Goal: Transaction & Acquisition: Purchase product/service

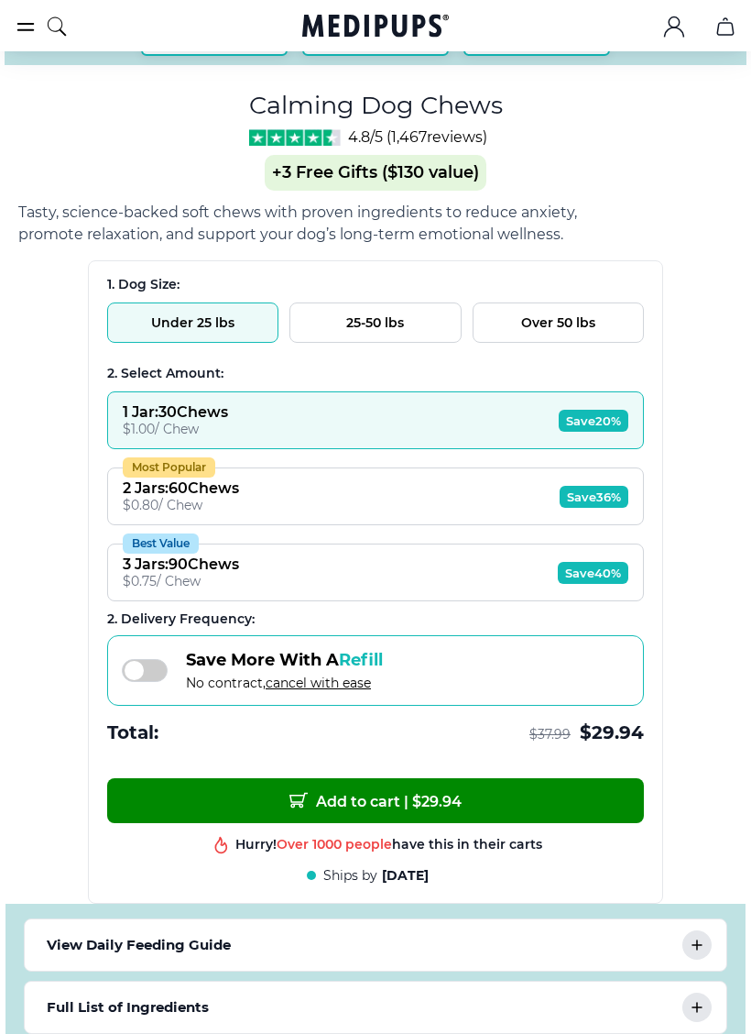
scroll to position [1076, 0]
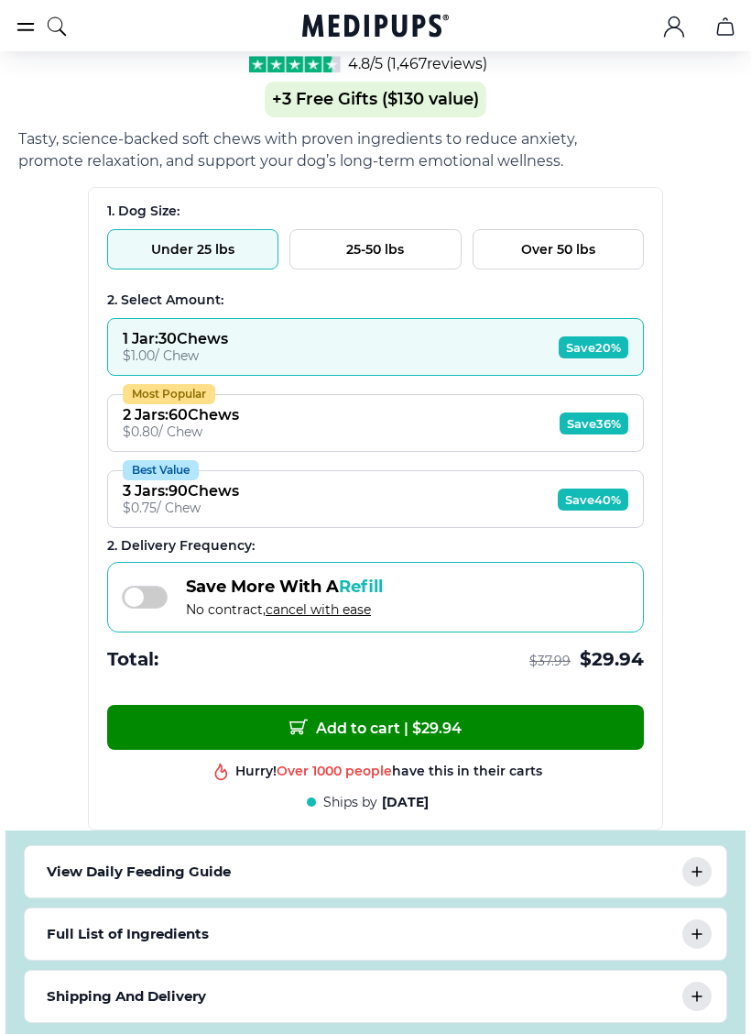
click at [700, 805] on div "BestSeller 200+ people bought in the last 24 hours Calming Dog Chews (+ 3 Free …" at bounding box center [375, 42] width 715 height 1989
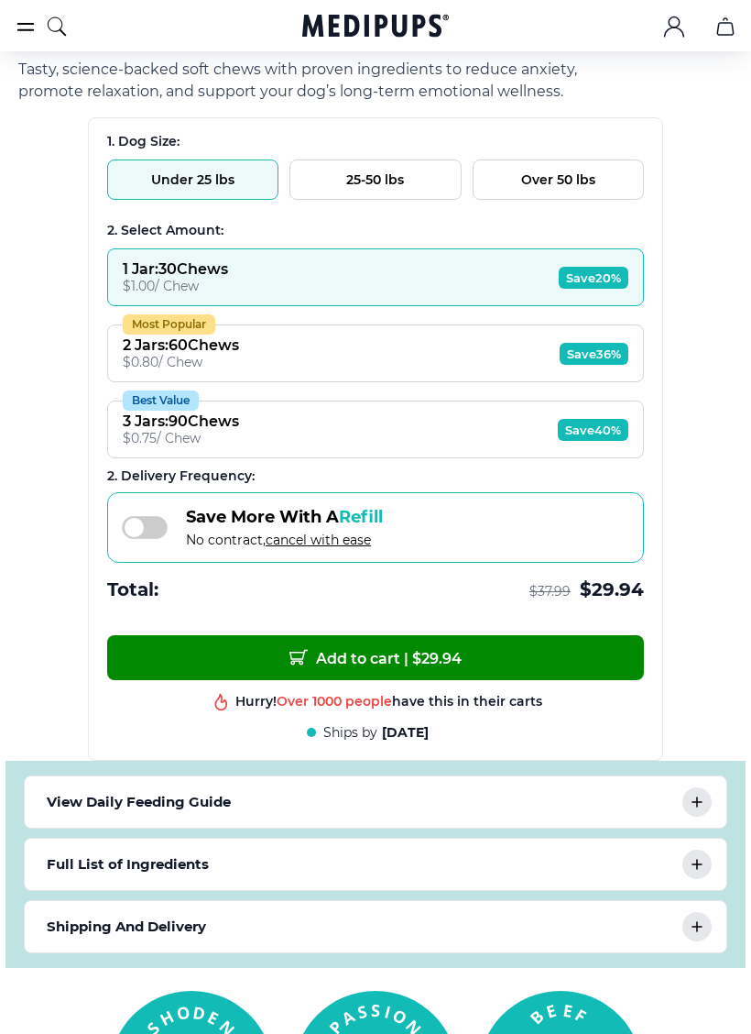
scroll to position [1166, 0]
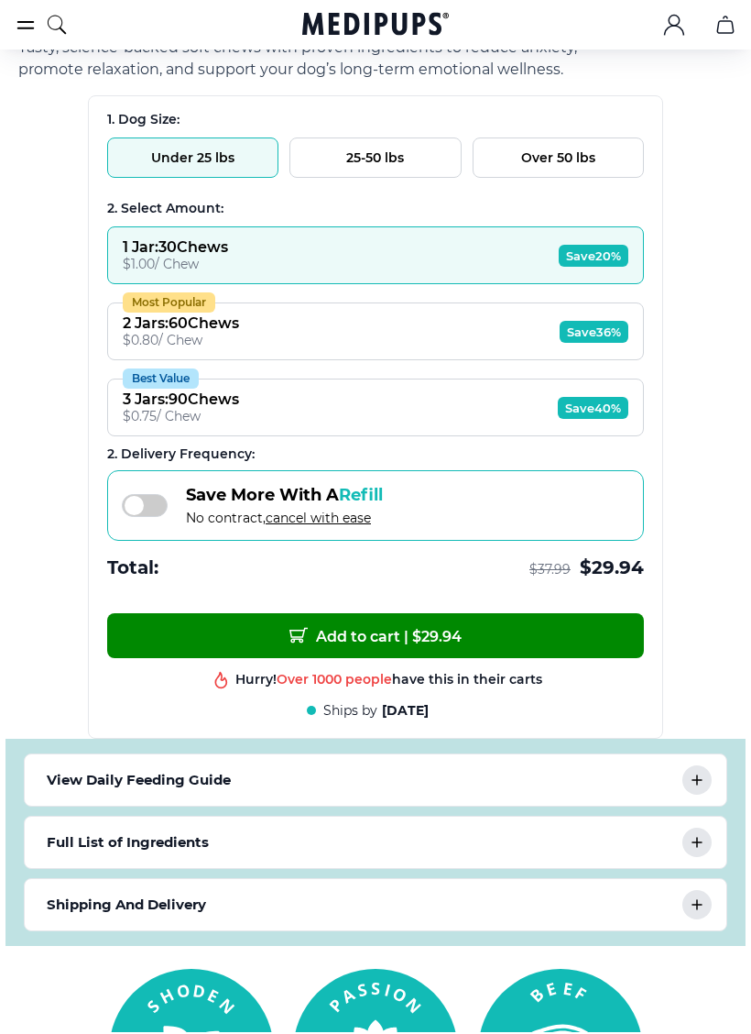
click at [702, 792] on icon at bounding box center [697, 782] width 22 height 22
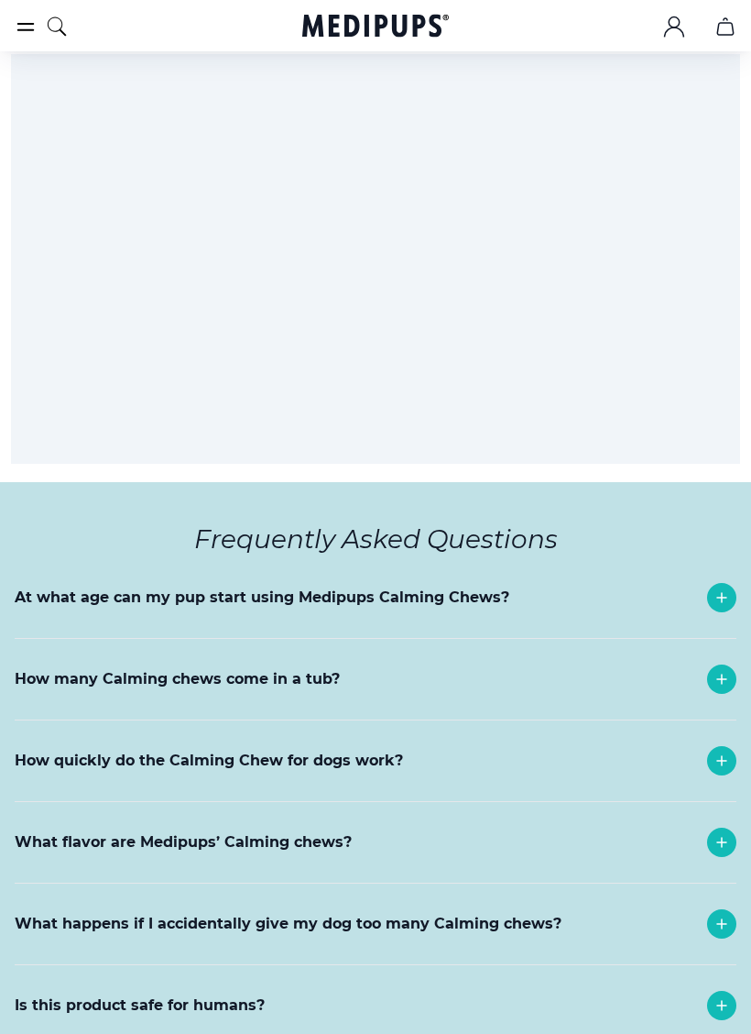
scroll to position [8693, 0]
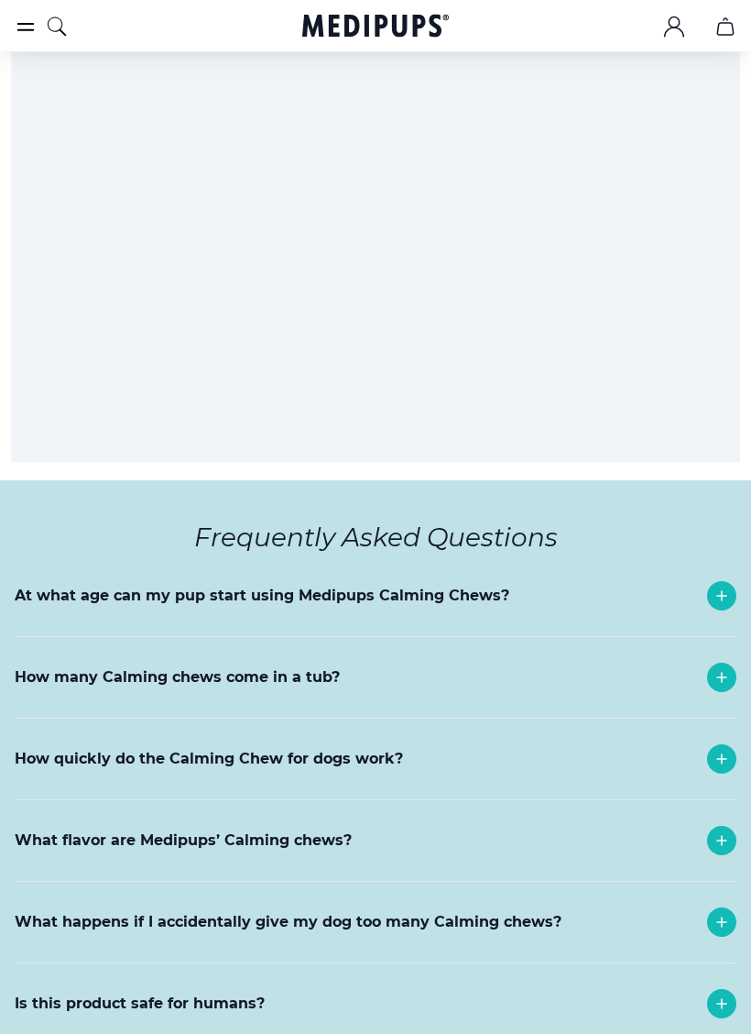
click at [722, 754] on icon at bounding box center [722, 758] width 9 height 9
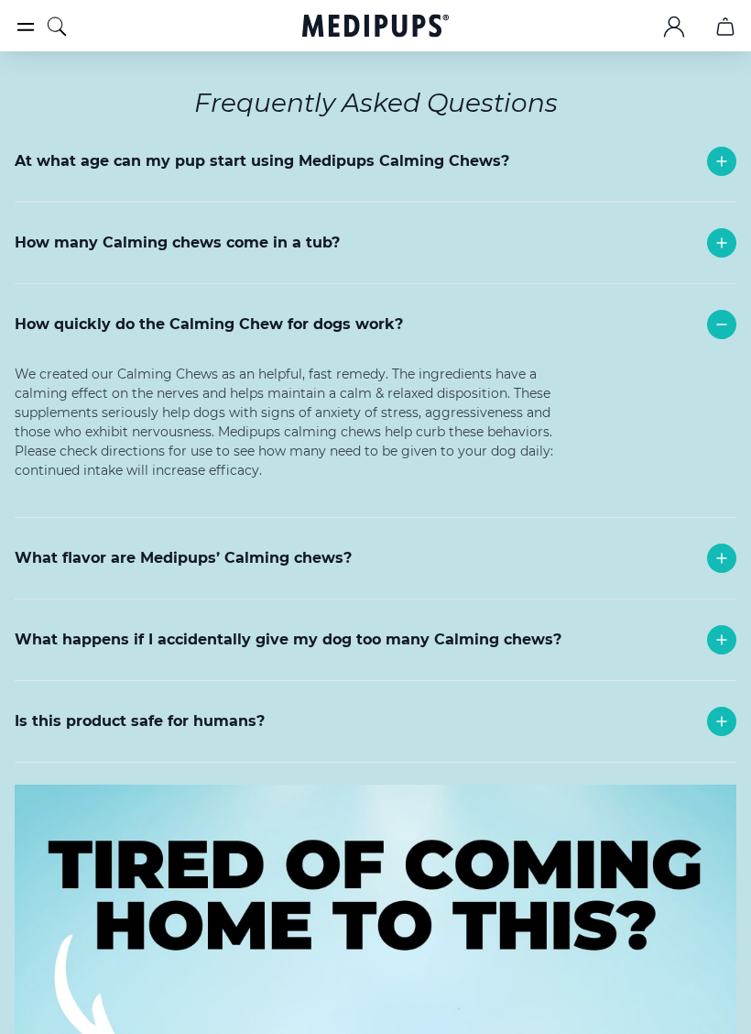
scroll to position [9129, 0]
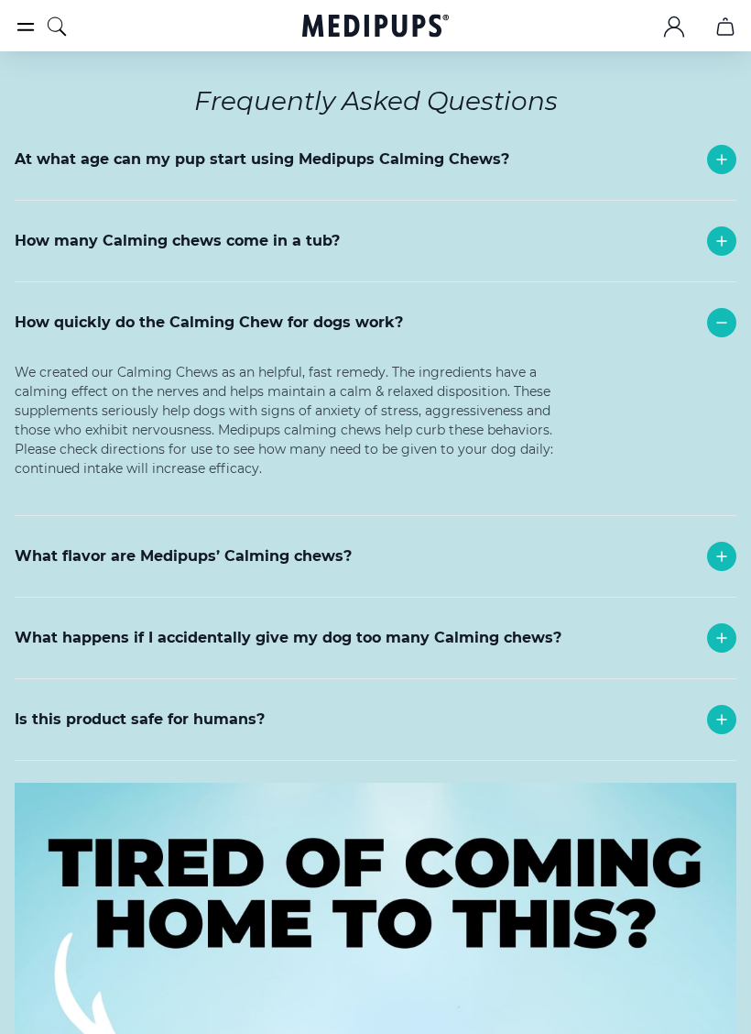
click at [719, 627] on icon at bounding box center [722, 638] width 22 height 22
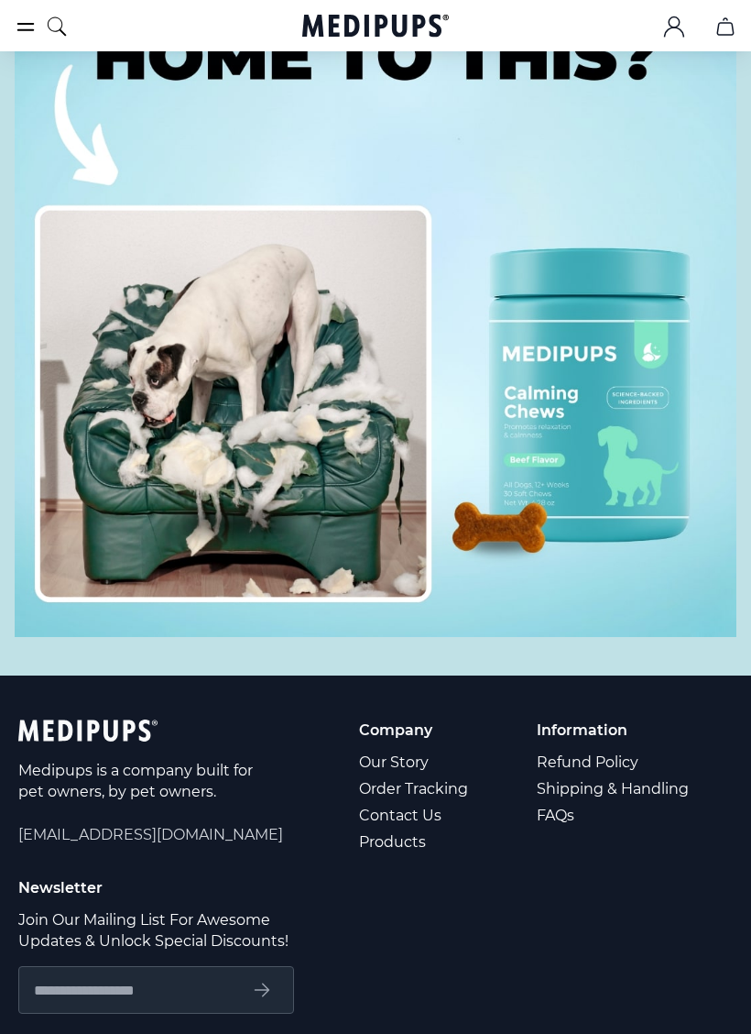
scroll to position [10092, 0]
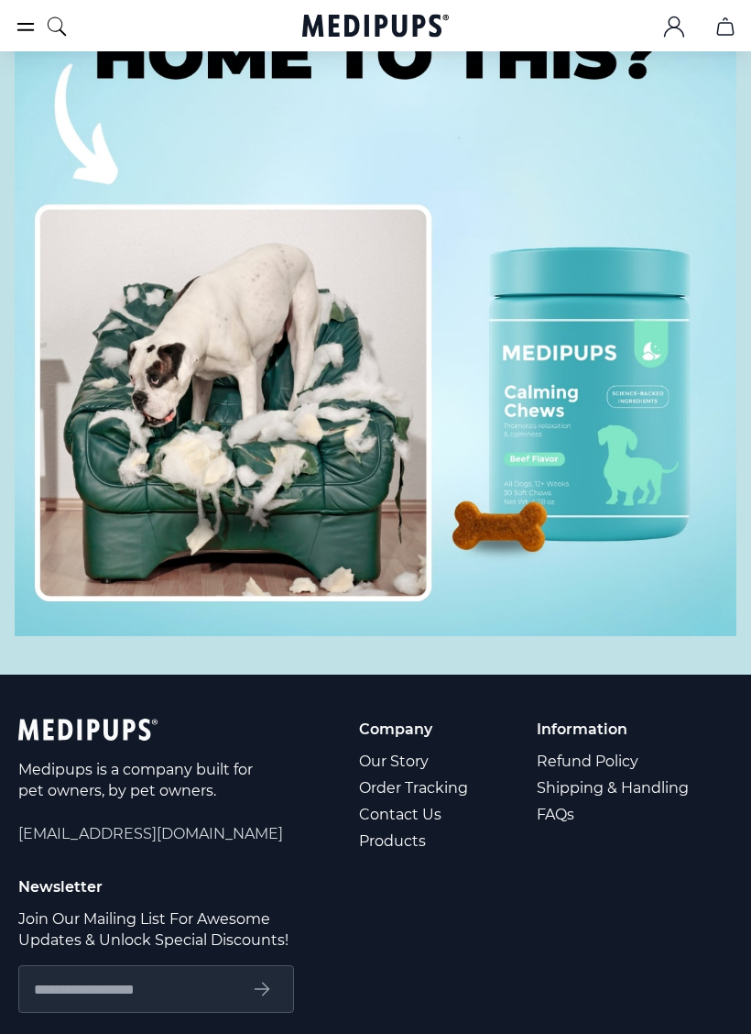
click at [117, 977] on input "text" at bounding box center [135, 989] width 203 height 24
type input "**********"
click at [267, 983] on icon "submit" at bounding box center [263, 989] width 14 height 13
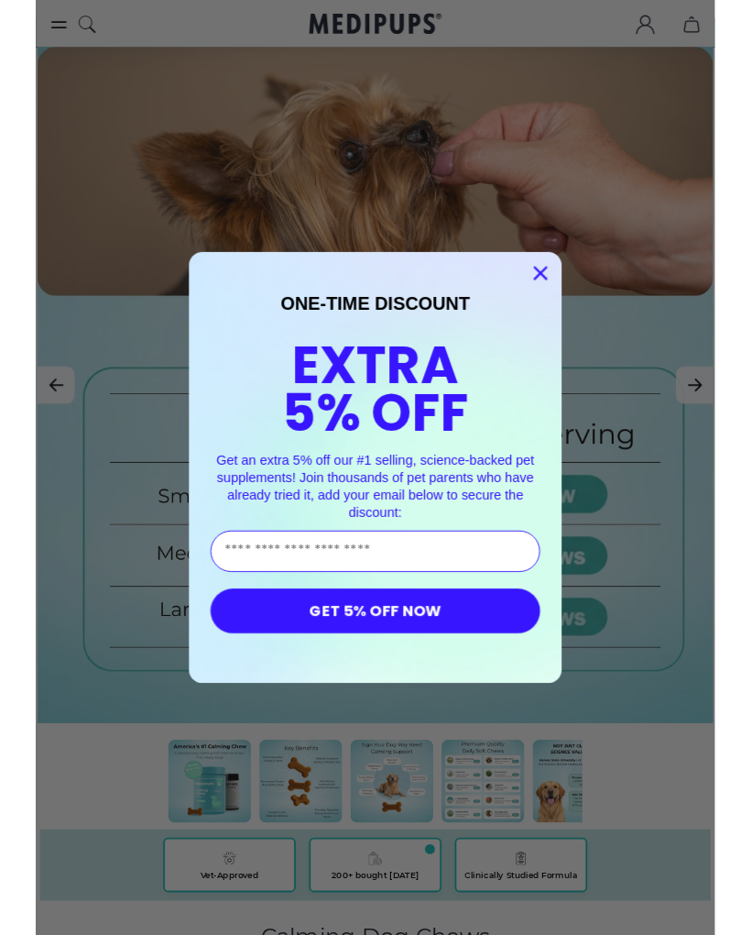
scroll to position [0, 0]
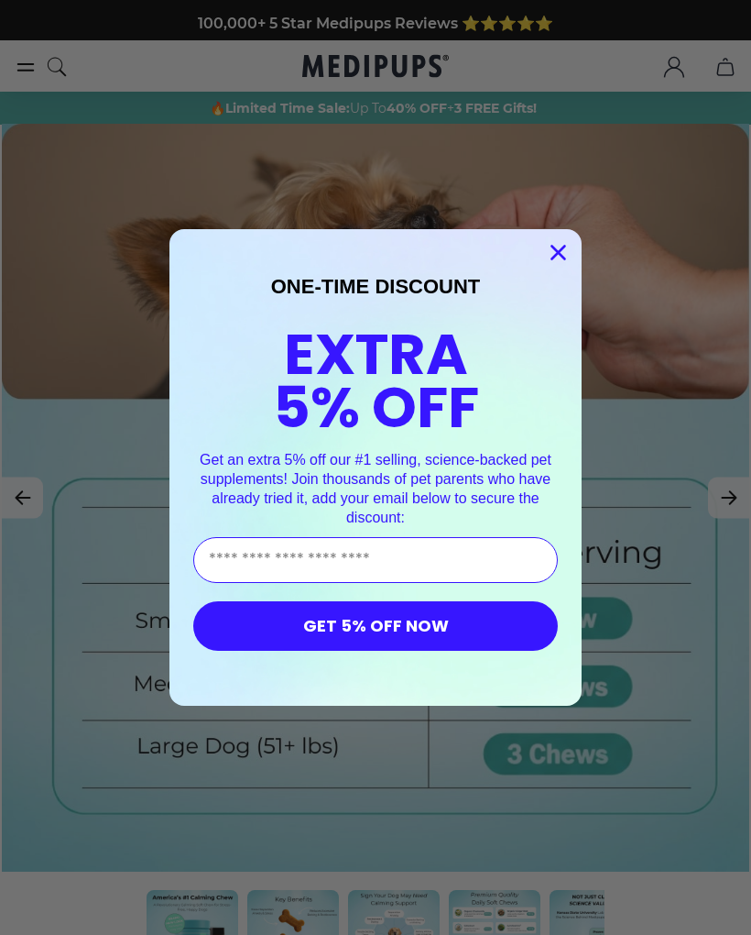
click at [337, 562] on input "Enter Your Email Address" at bounding box center [375, 560] width 365 height 46
type input "*****"
type input "**********"
click at [384, 622] on button "GET 5% OFF NOW" at bounding box center [375, 625] width 365 height 49
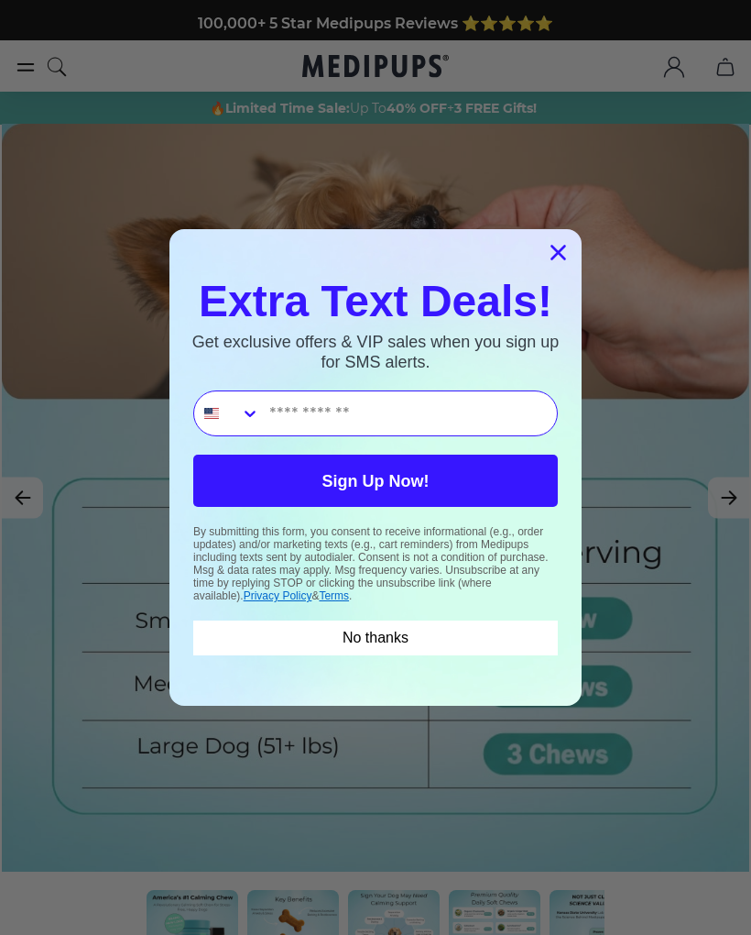
click at [392, 645] on button "No thanks" at bounding box center [375, 637] width 365 height 35
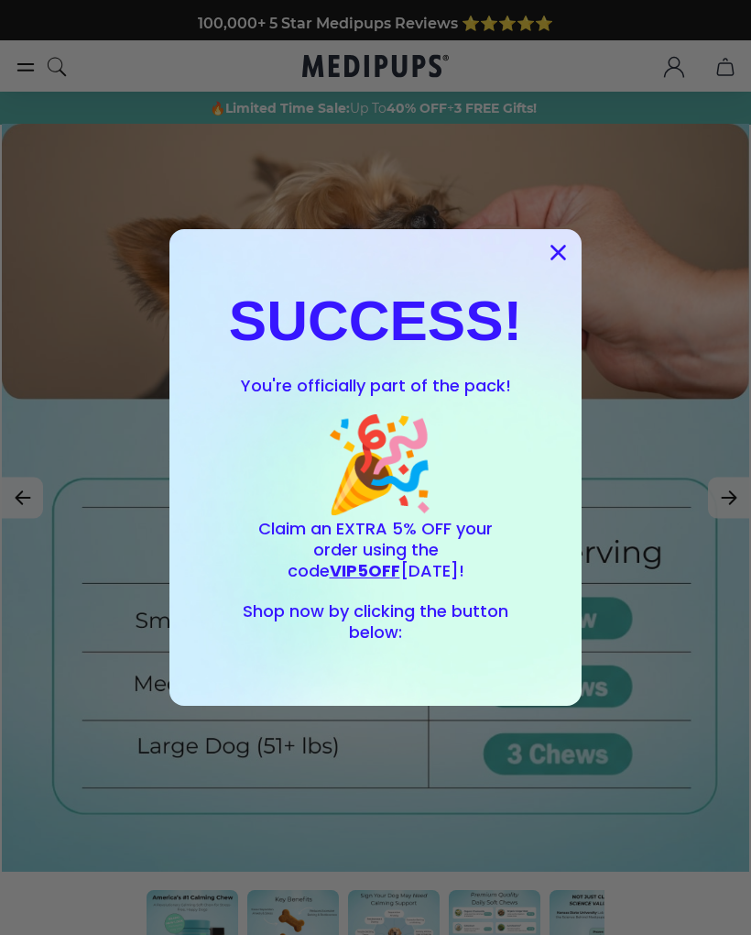
click at [564, 254] on circle "Close dialog" at bounding box center [558, 252] width 30 height 30
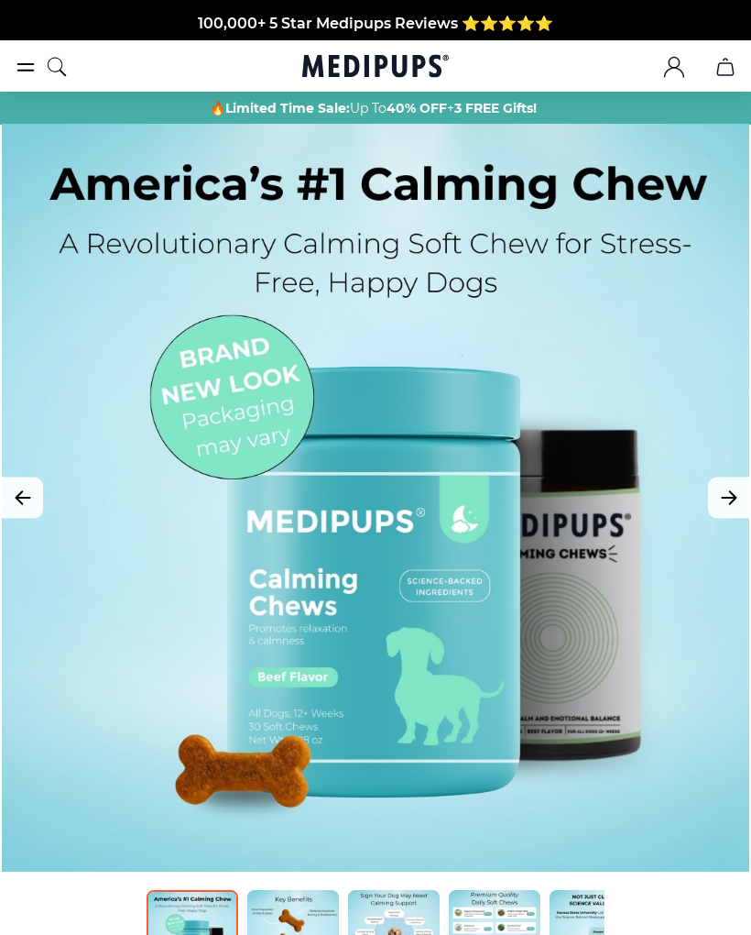
click at [727, 499] on icon "Next Image" at bounding box center [729, 498] width 22 height 23
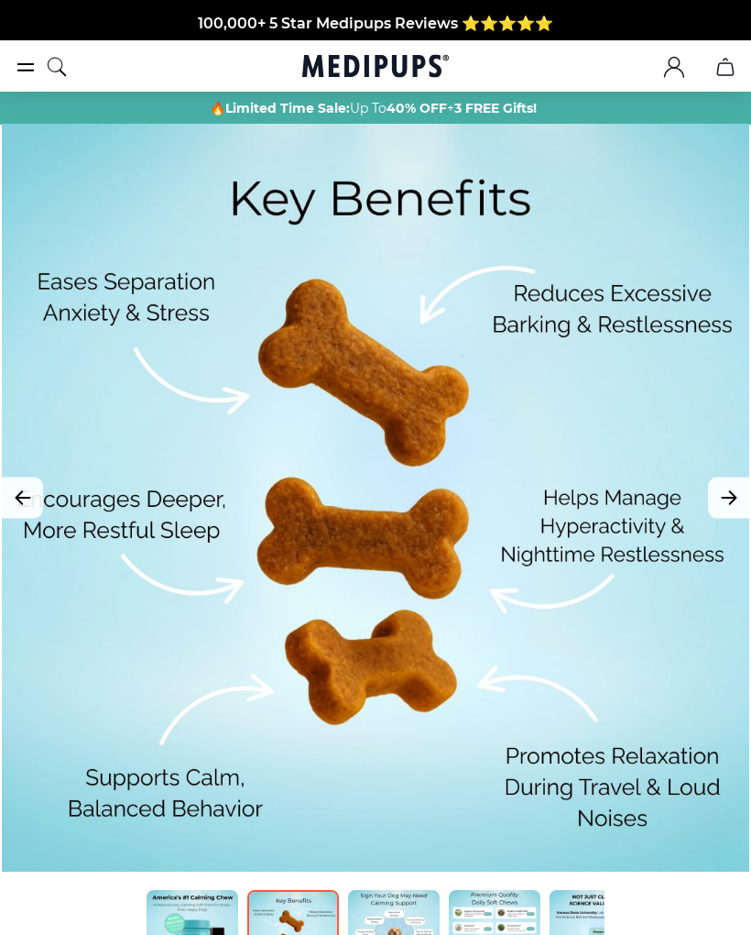
click at [727, 491] on icon "Next Image" at bounding box center [729, 498] width 22 height 23
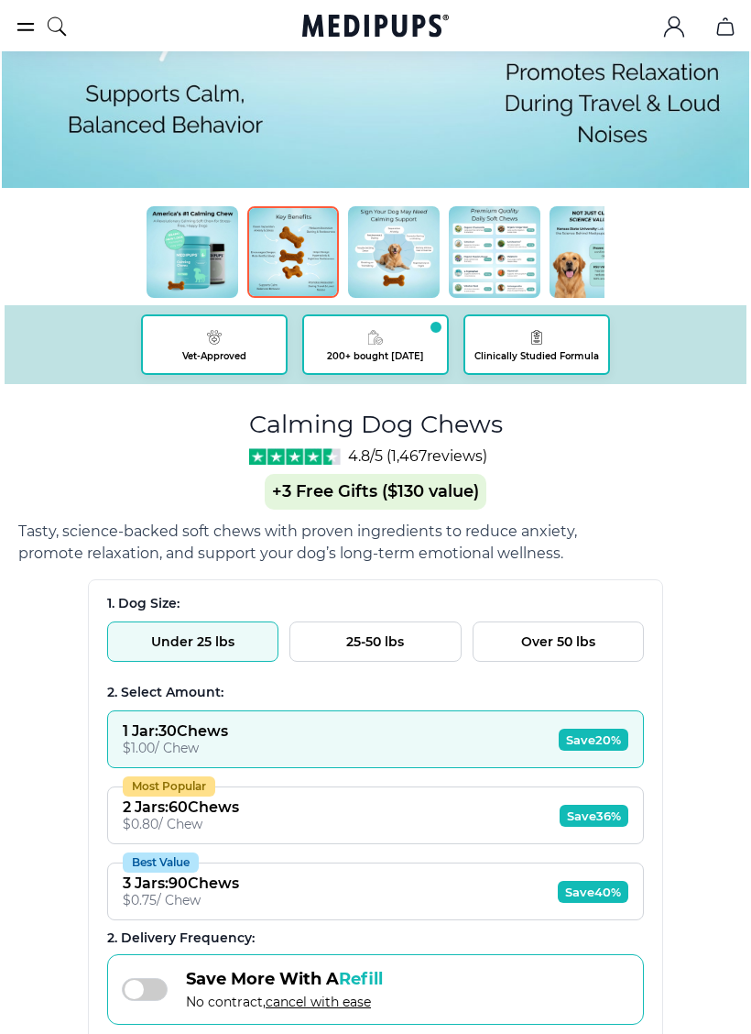
scroll to position [686, 0]
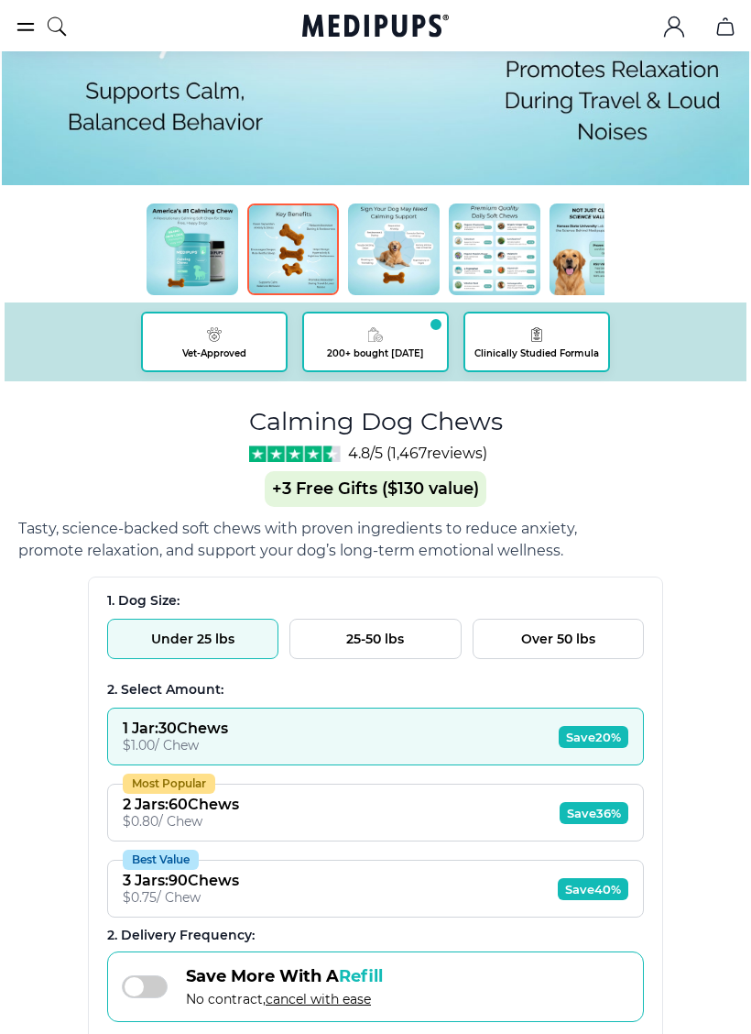
click at [216, 643] on button "Under 25 lbs" at bounding box center [192, 639] width 171 height 40
click at [684, 720] on div "BestSeller 200+ people bought in the last 24 hours Calming Dog Chews (+ 3 Free …" at bounding box center [375, 698] width 715 height 2523
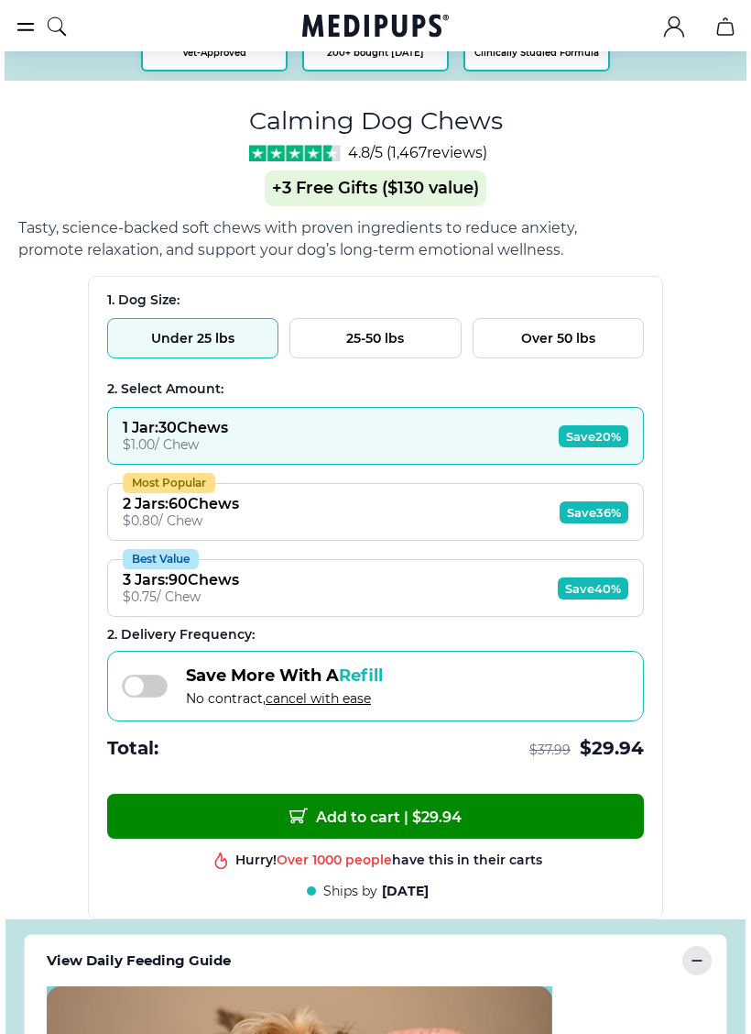
scroll to position [1000, 0]
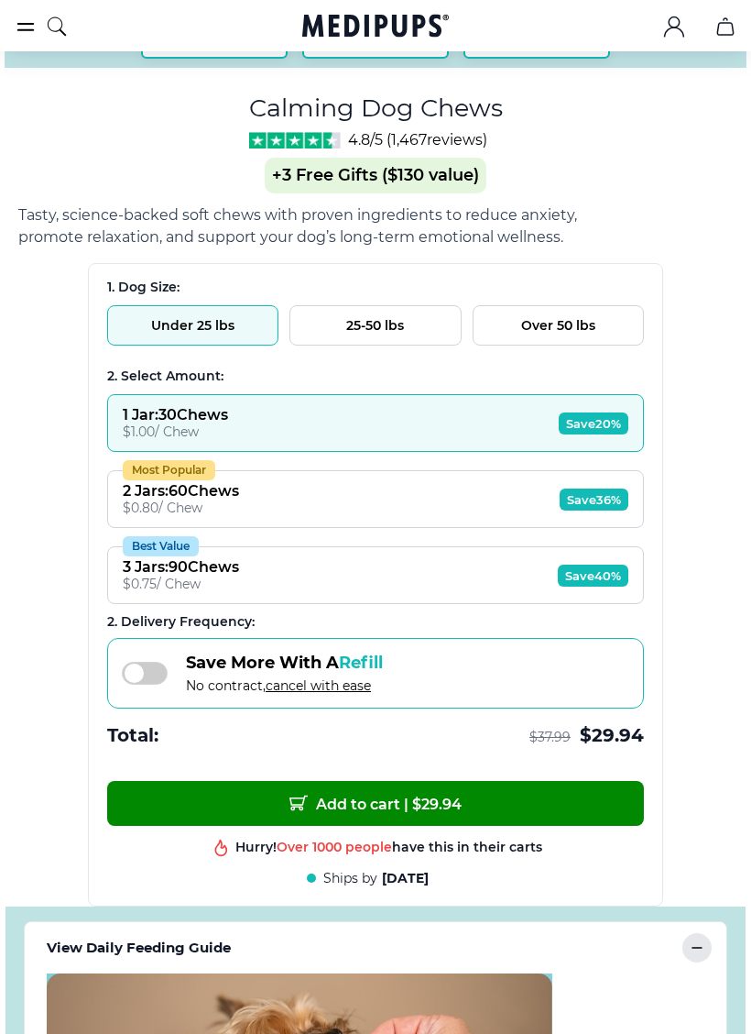
click at [392, 813] on span "Add to cart | $ 29.94" at bounding box center [376, 803] width 172 height 19
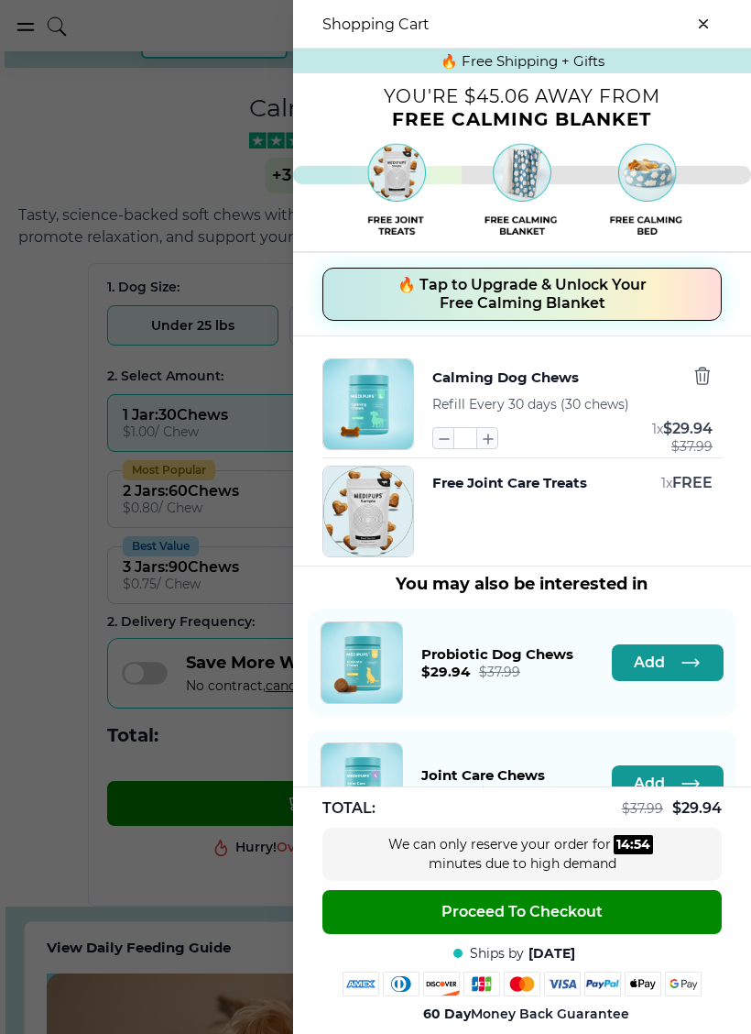
click at [562, 298] on span "🔥 Tap to Upgrade & Unlock Your Free Calming Blanket" at bounding box center [522, 294] width 249 height 37
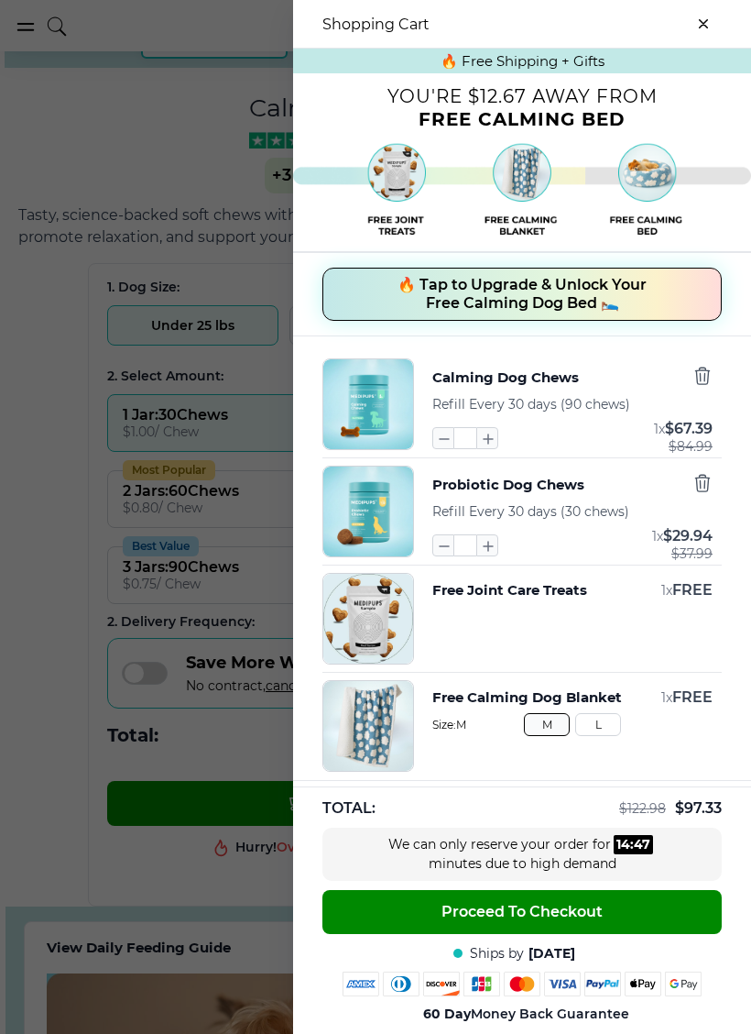
click at [696, 487] on icon "button" at bounding box center [703, 483] width 20 height 20
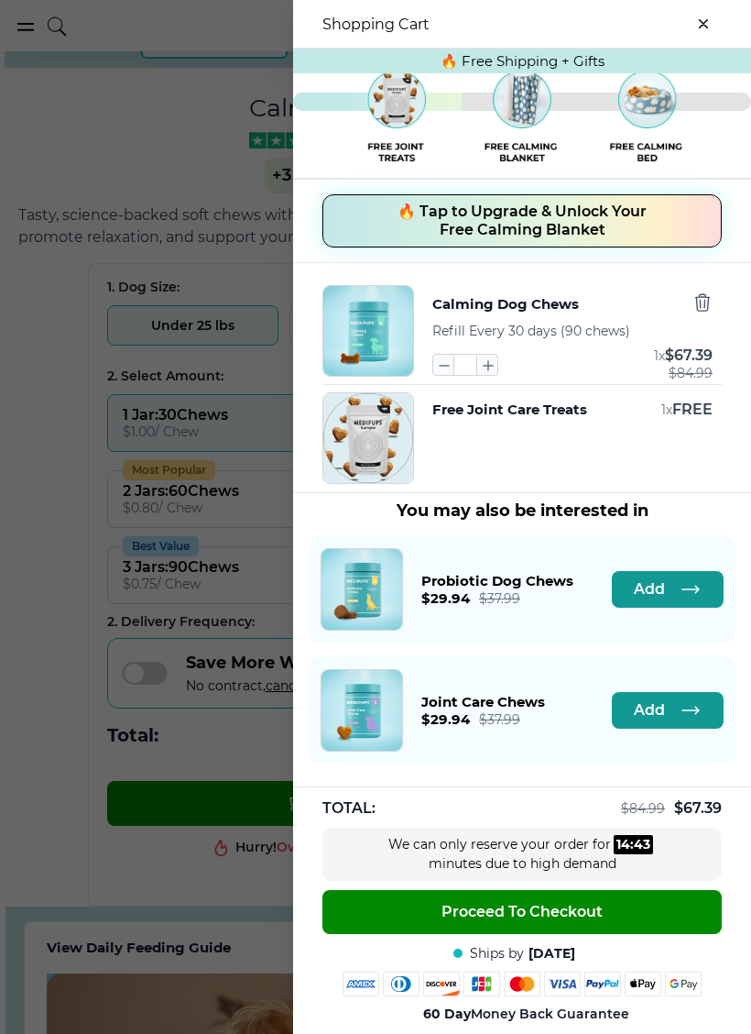
scroll to position [80, 0]
click at [554, 220] on span "🔥 Tap to Upgrade & Unlock Your Free Calming Blanket" at bounding box center [522, 221] width 249 height 37
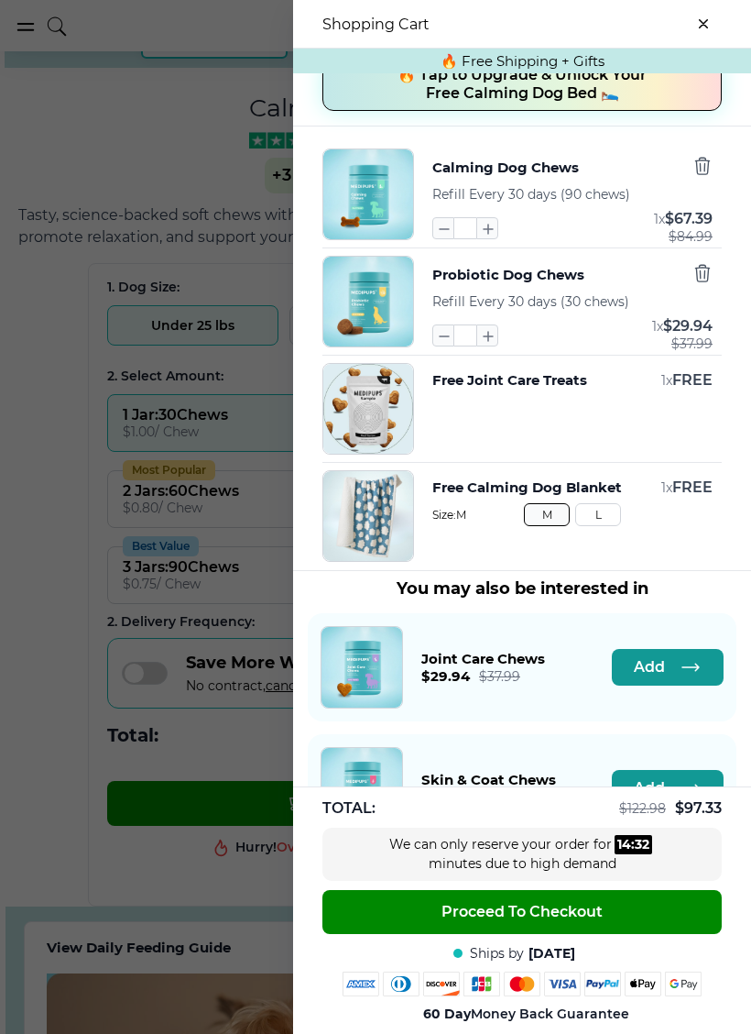
scroll to position [211, 0]
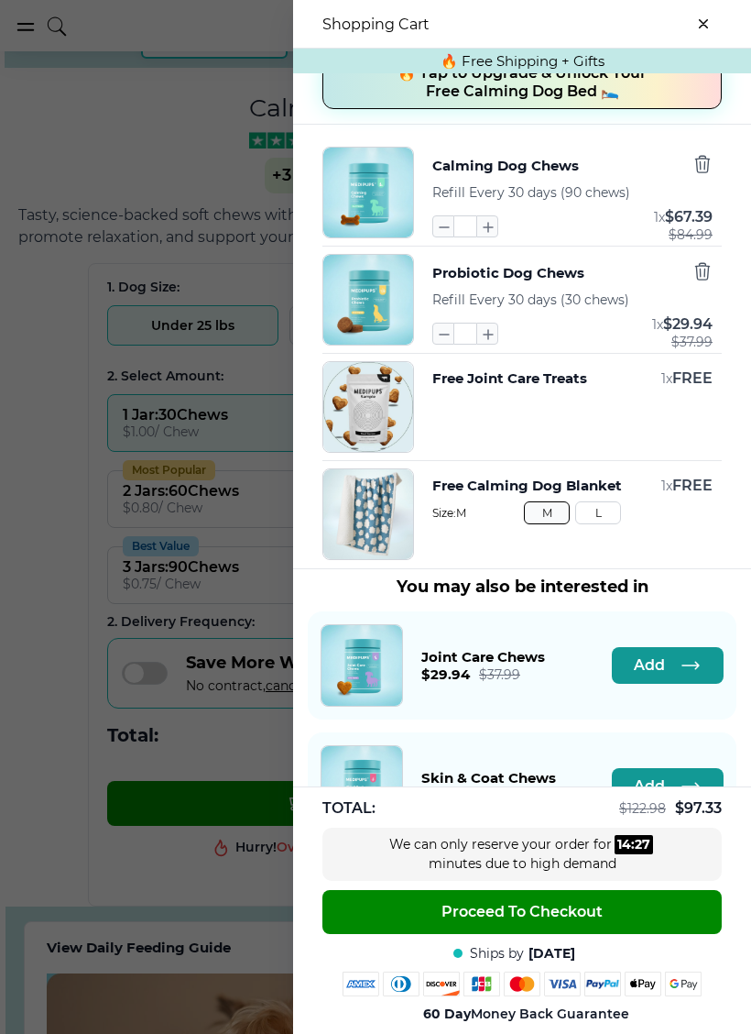
click at [702, 273] on icon "button" at bounding box center [703, 271] width 20 height 20
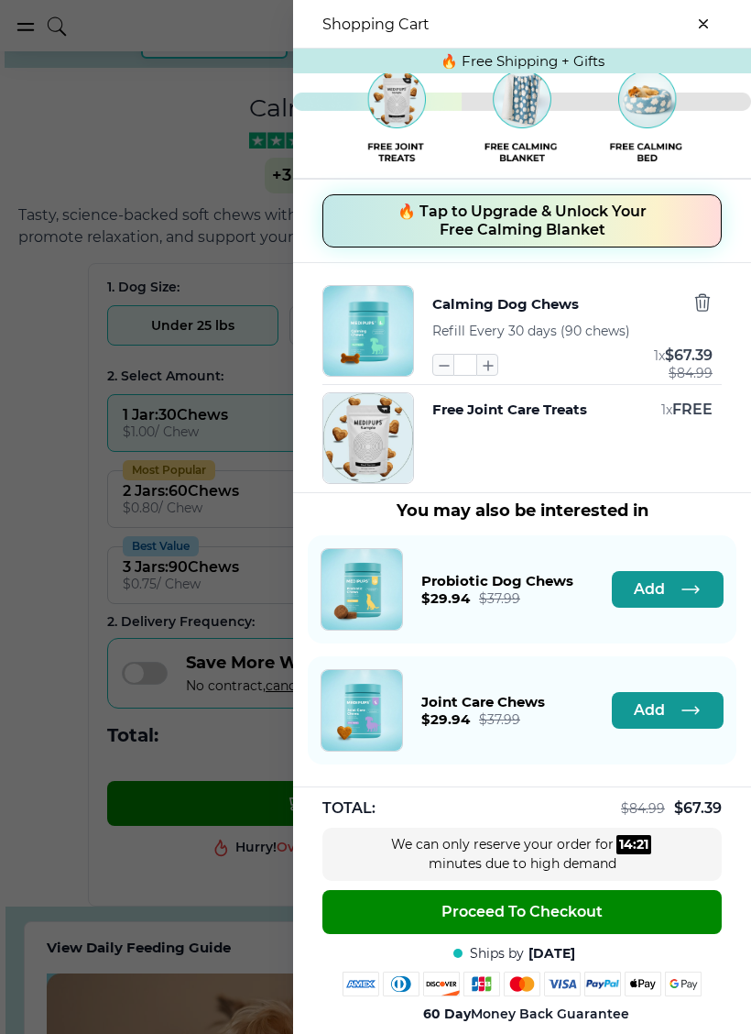
scroll to position [80, 0]
click at [708, 305] on icon "button" at bounding box center [703, 302] width 14 height 16
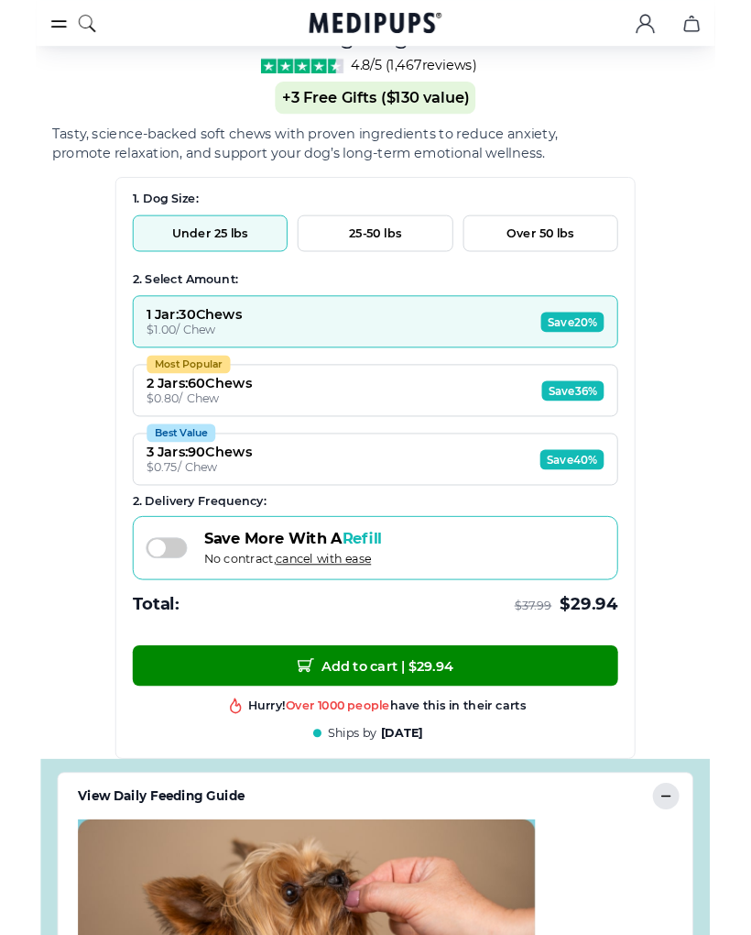
scroll to position [1065, 0]
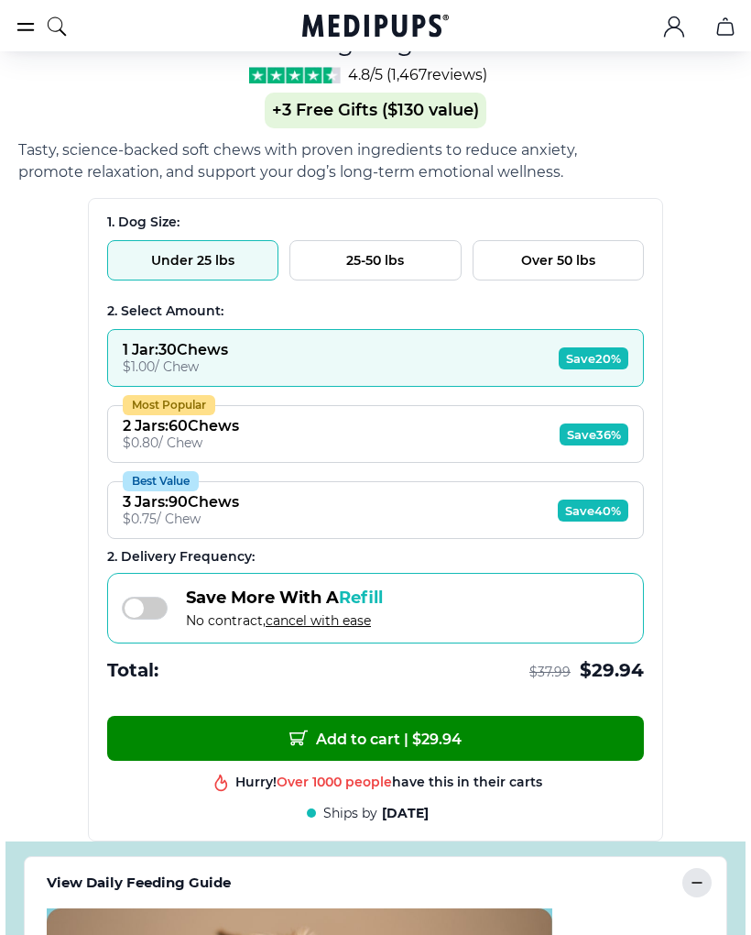
click at [161, 619] on span at bounding box center [145, 608] width 46 height 23
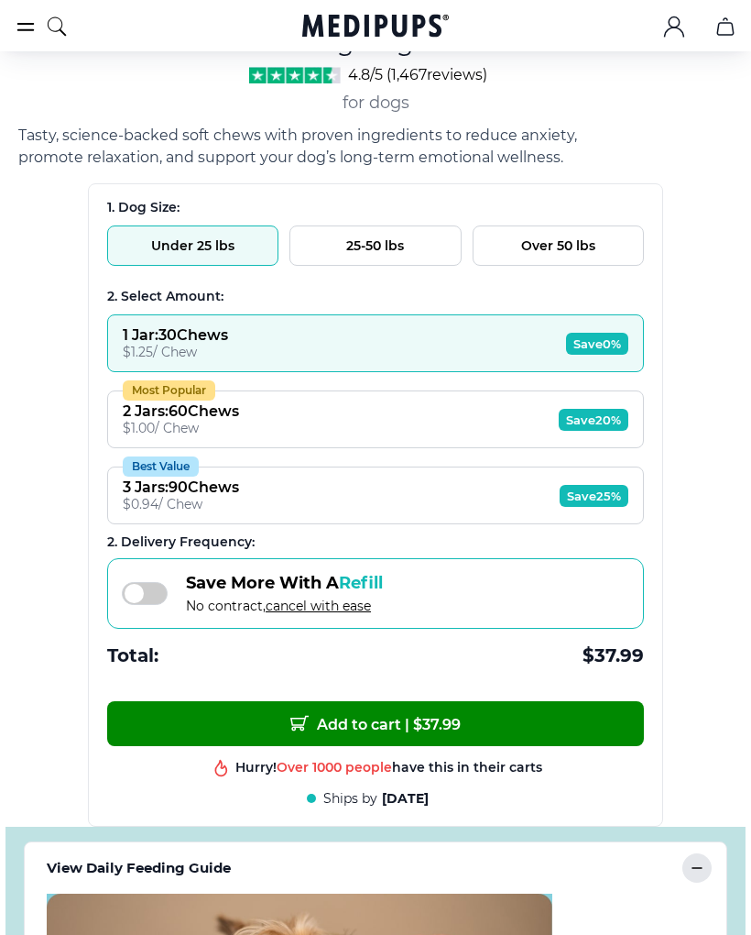
click at [482, 353] on button "1 Jar : 30 Chews $ 1.25 / Chew Save 0%" at bounding box center [375, 343] width 537 height 58
click at [416, 729] on span "Add to cart | $ 37.99" at bounding box center [375, 723] width 170 height 19
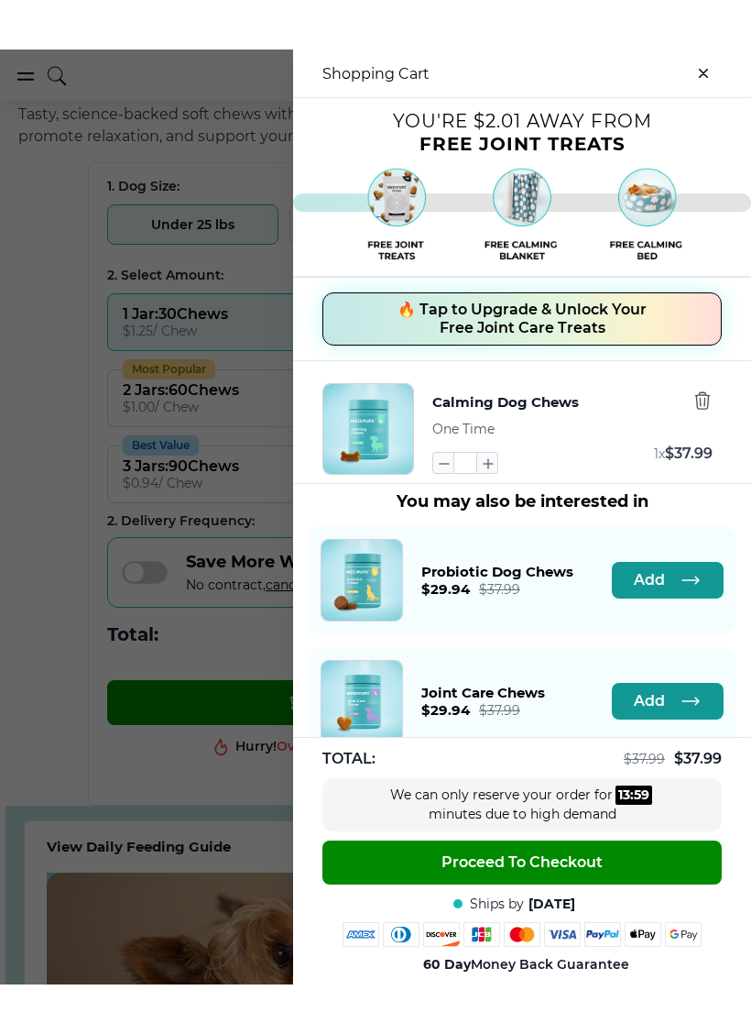
scroll to position [1144, 0]
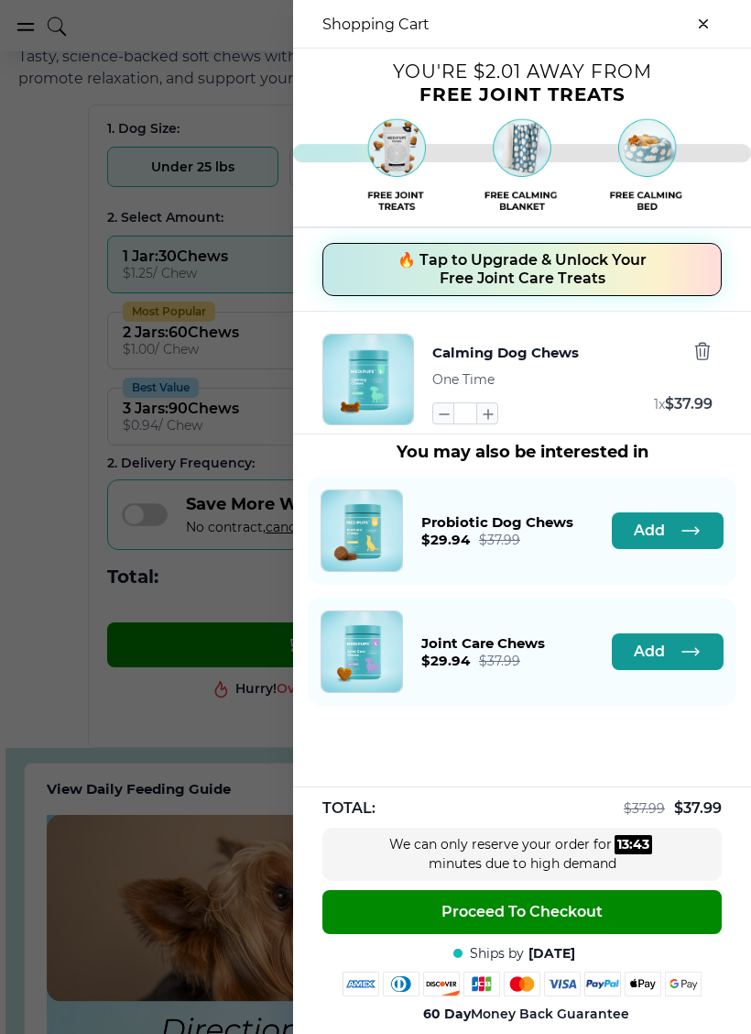
click at [39, 174] on div at bounding box center [375, 517] width 751 height 1034
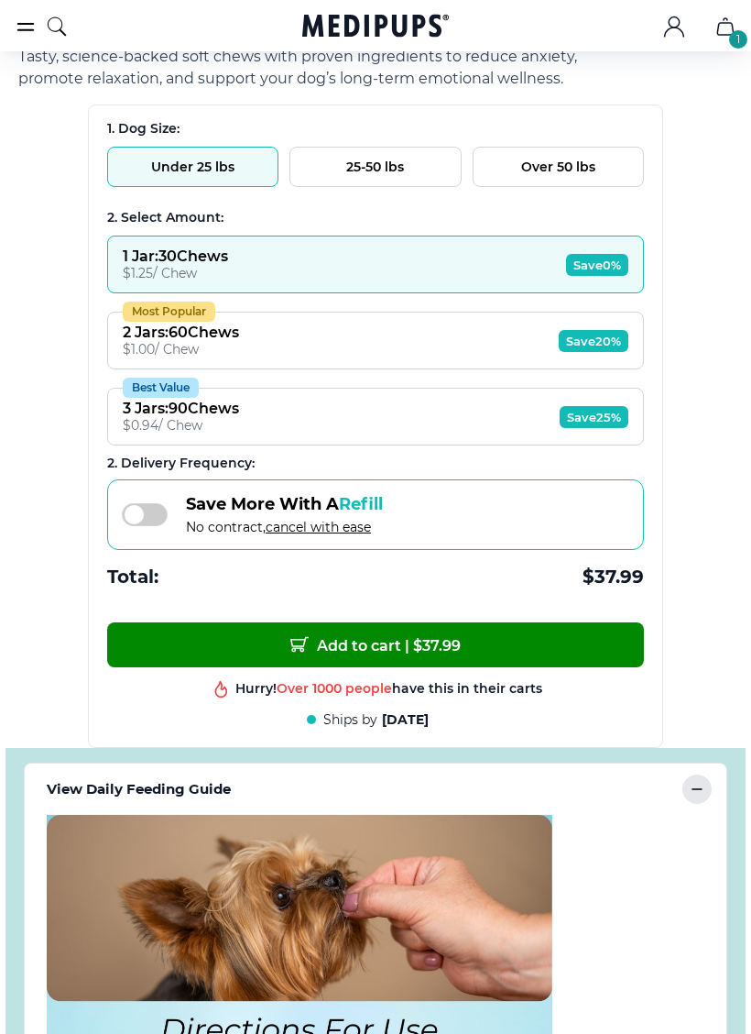
click at [28, 16] on icon "burger-menu" at bounding box center [26, 27] width 22 height 22
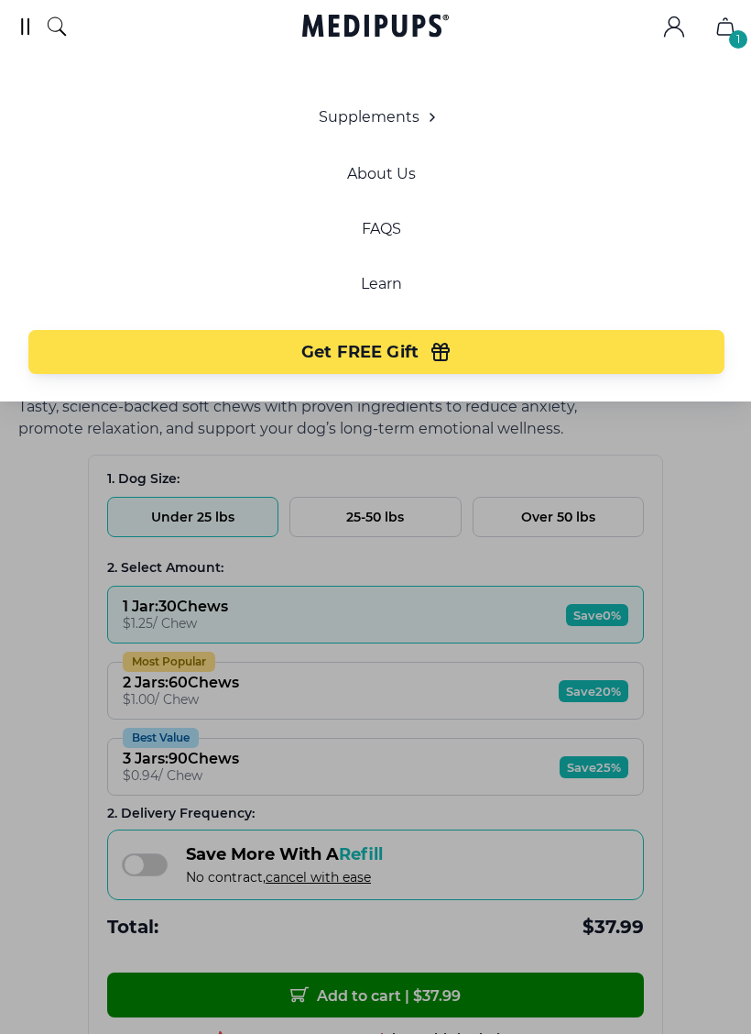
click at [31, 16] on icon "burger-menu" at bounding box center [26, 27] width 22 height 22
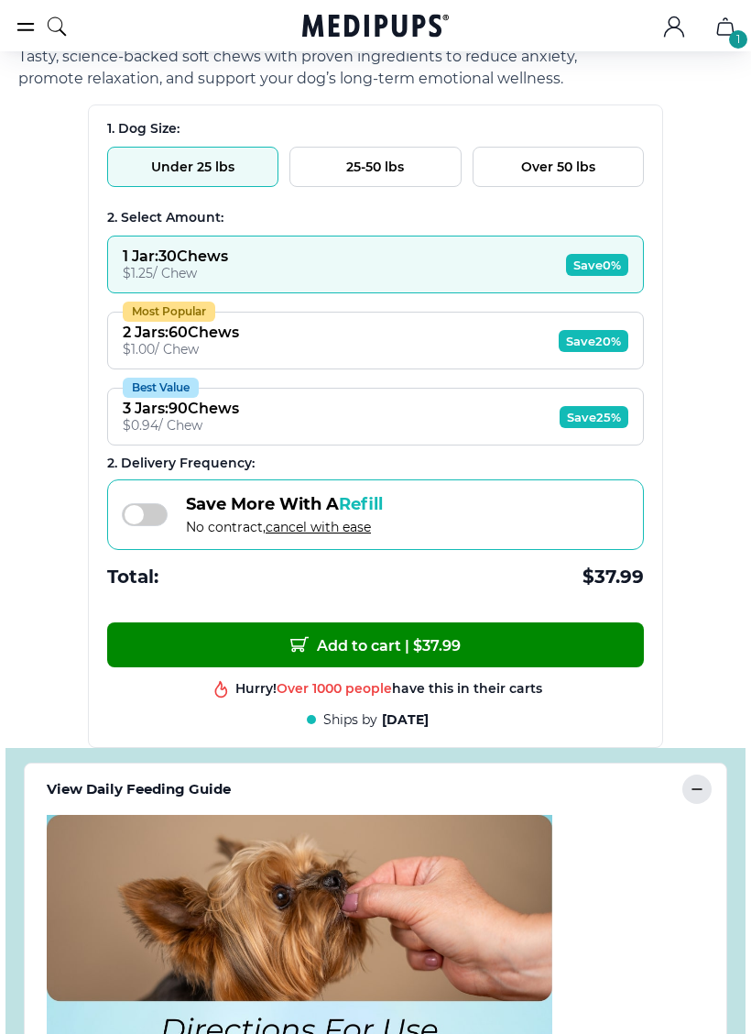
click at [26, 30] on icon "burger-menu" at bounding box center [26, 27] width 16 height 6
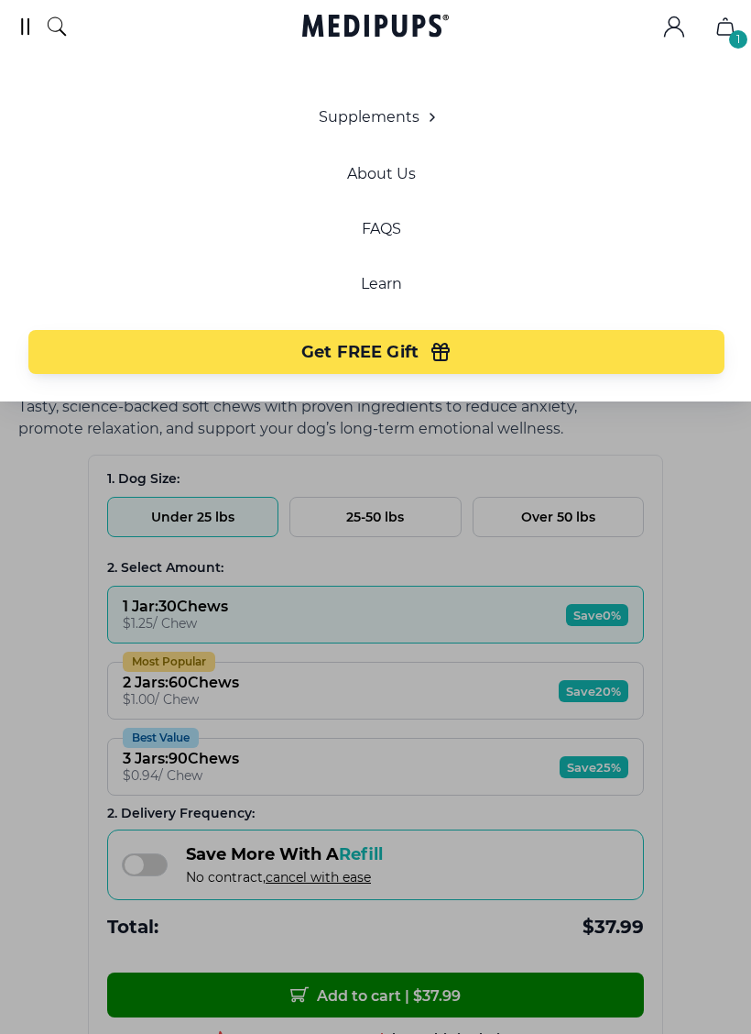
click at [31, 29] on icon "burger-menu" at bounding box center [26, 27] width 22 height 22
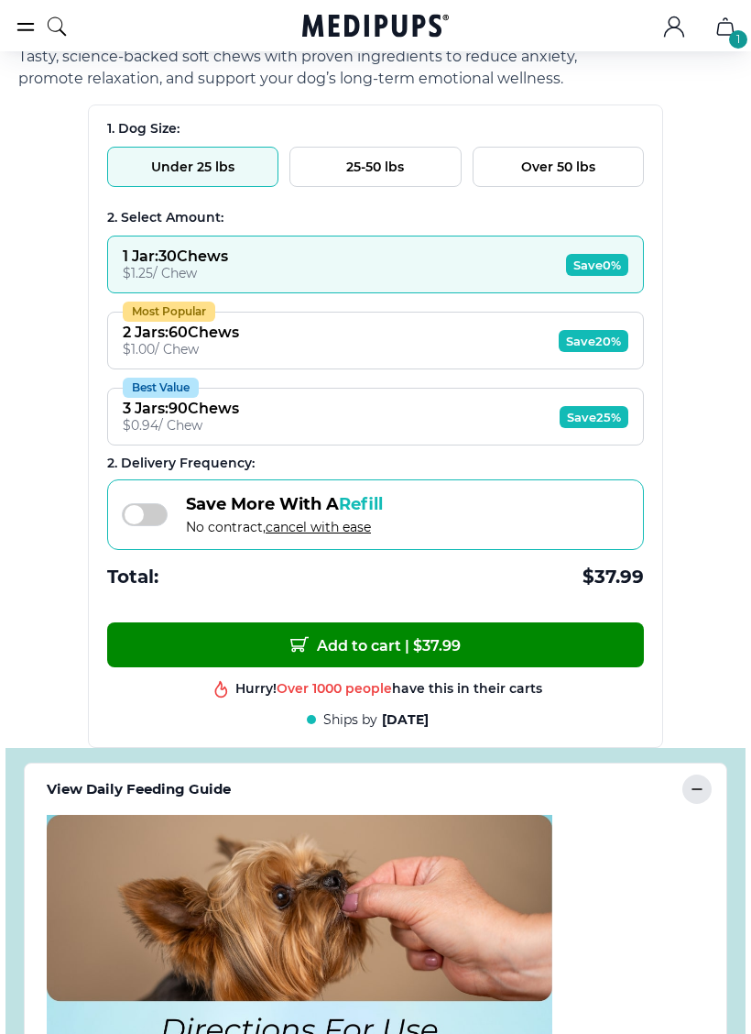
click at [27, 32] on icon "burger-menu" at bounding box center [26, 27] width 22 height 22
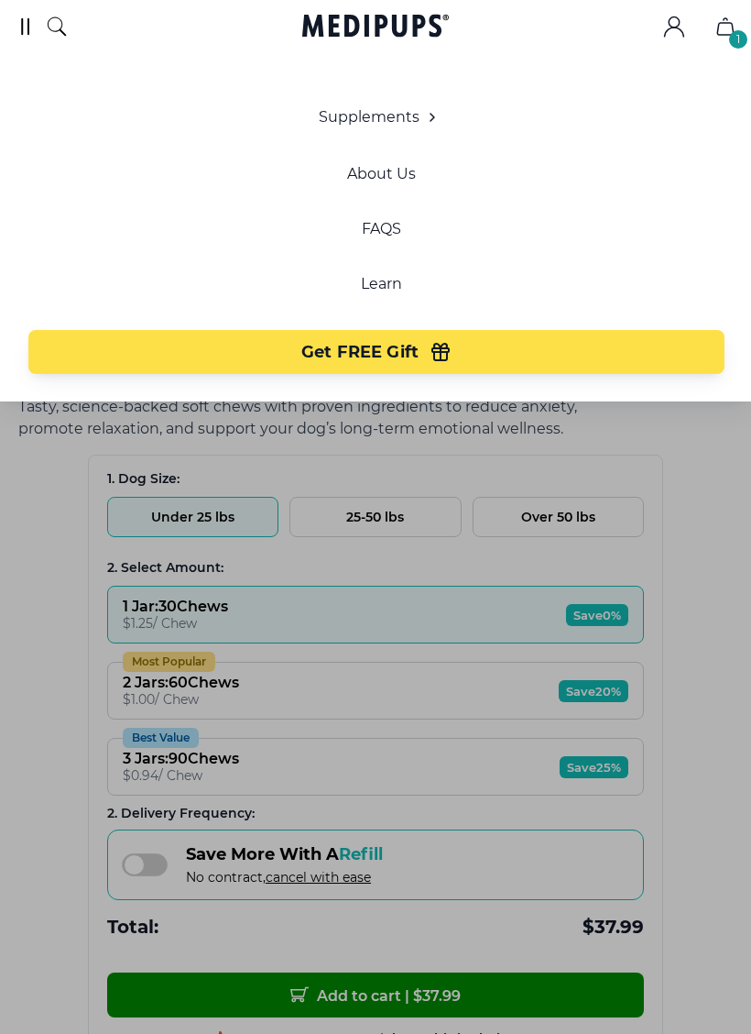
click at [30, 22] on icon "burger-menu" at bounding box center [26, 27] width 22 height 22
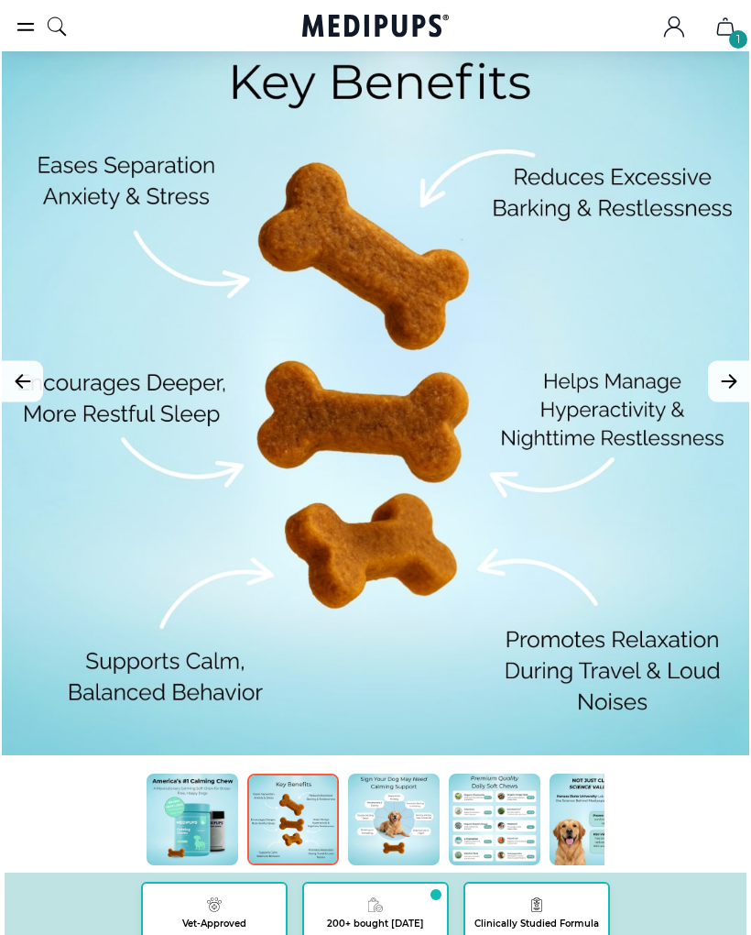
scroll to position [0, 0]
